Goal: Complete application form

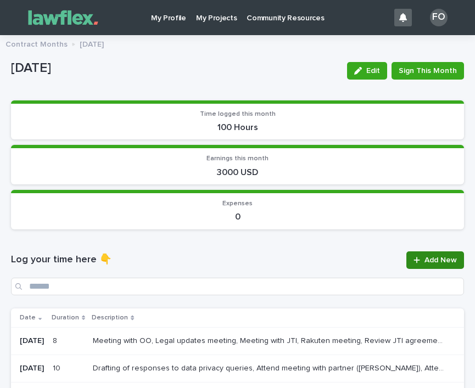
click at [433, 256] on span "Add New" at bounding box center [440, 260] width 32 height 8
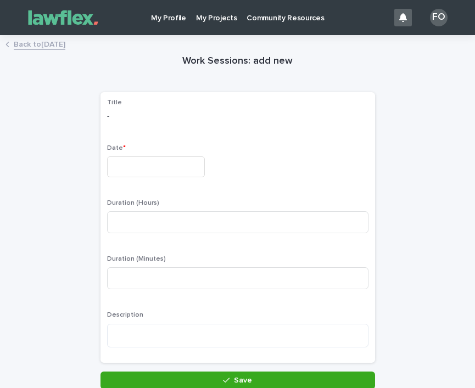
click at [147, 165] on input "text" at bounding box center [156, 166] width 98 height 20
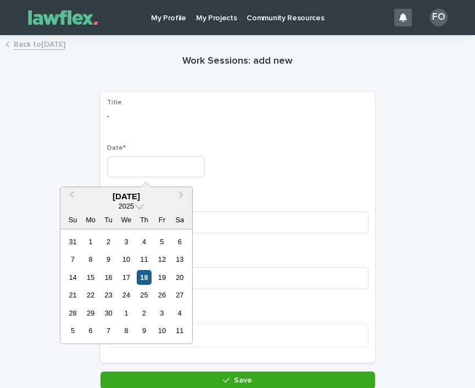
click at [147, 283] on div "18" at bounding box center [144, 277] width 15 height 15
type input "*********"
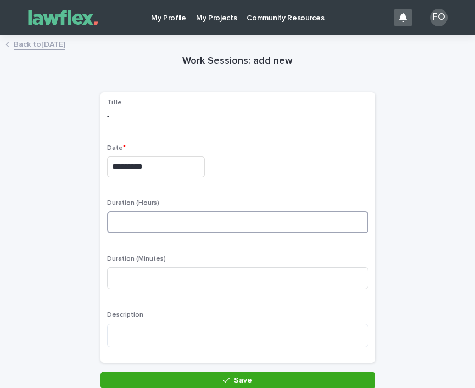
click at [157, 225] on input at bounding box center [237, 222] width 261 height 22
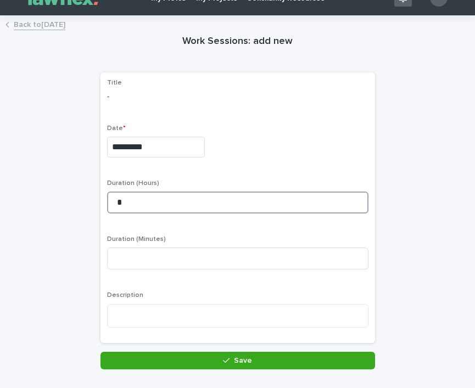
scroll to position [78, 0]
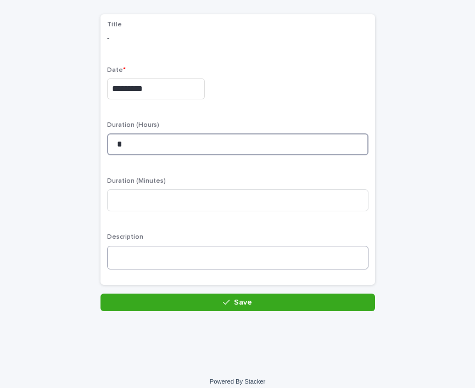
type input "*"
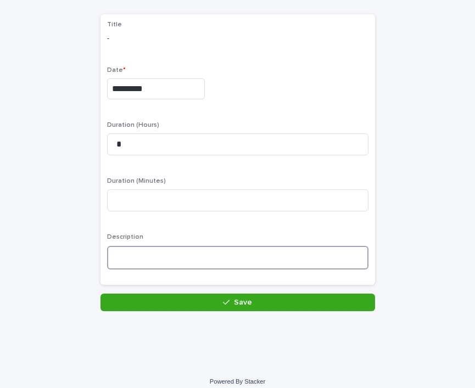
click at [142, 249] on textarea at bounding box center [237, 258] width 261 height 24
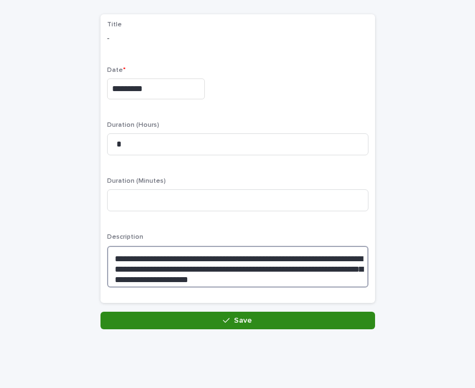
type textarea "**********"
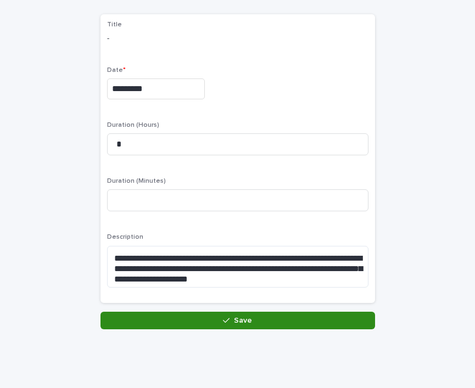
click at [305, 322] on button "Save" at bounding box center [237, 321] width 275 height 18
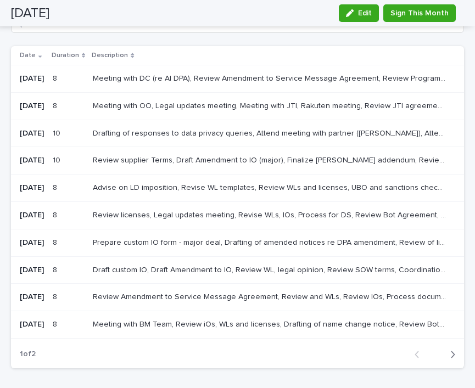
scroll to position [257, 0]
